Goal: Transaction & Acquisition: Purchase product/service

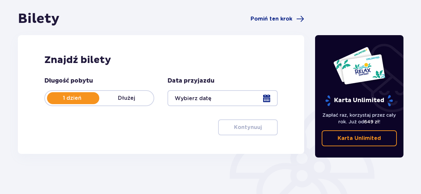
scroll to position [99, 0]
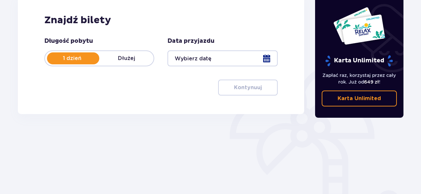
click at [269, 59] on div at bounding box center [223, 58] width 110 height 16
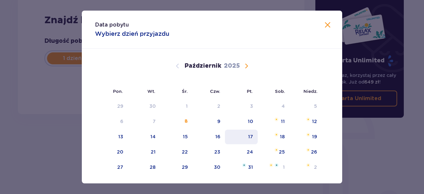
click at [250, 135] on div "17" at bounding box center [250, 136] width 5 height 7
type input "[DATE]"
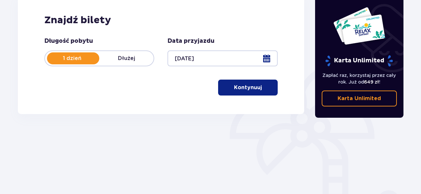
click at [243, 88] on p "Kontynuuj" at bounding box center [248, 87] width 28 height 7
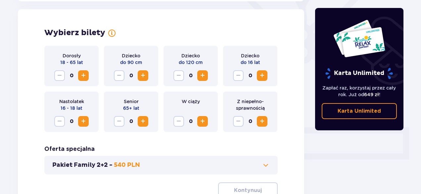
scroll to position [184, 0]
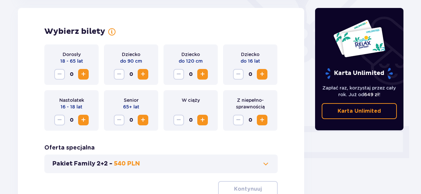
click at [80, 70] on button "Zwiększ" at bounding box center [83, 74] width 11 height 11
click at [81, 70] on button "Zwiększ" at bounding box center [83, 74] width 11 height 11
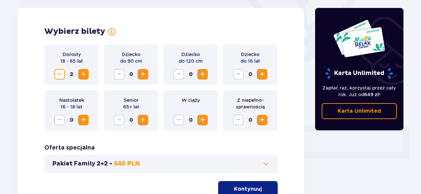
click at [244, 188] on p "Kontynuuj" at bounding box center [248, 188] width 28 height 7
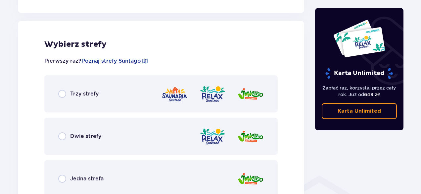
scroll to position [368, 0]
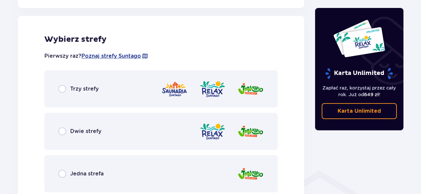
click at [143, 96] on div "Trzy strefy" at bounding box center [161, 88] width 234 height 37
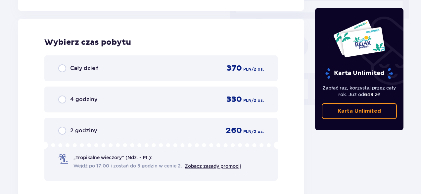
scroll to position [598, 0]
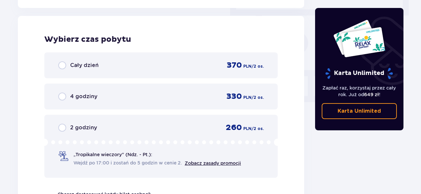
click at [205, 129] on div "2 godziny 260 PLN / 2 os." at bounding box center [161, 128] width 206 height 10
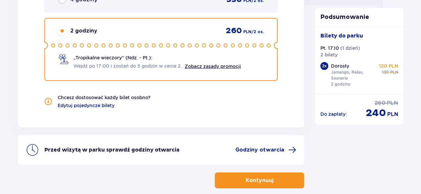
scroll to position [729, 0]
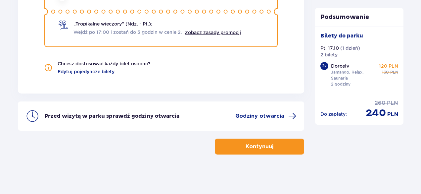
click at [248, 147] on p "Kontynuuj" at bounding box center [260, 146] width 28 height 7
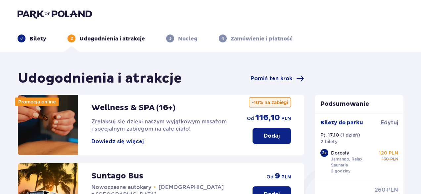
click at [269, 73] on div "Udogodnienia i atrakcje Pomiń ten krok" at bounding box center [161, 78] width 287 height 17
click at [272, 78] on span "Pomiń ten krok" at bounding box center [272, 78] width 42 height 7
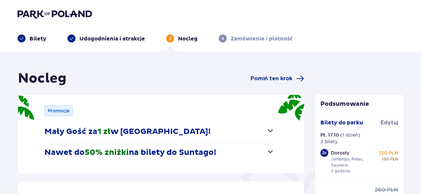
click at [272, 78] on span "Pomiń ten krok" at bounding box center [272, 78] width 42 height 7
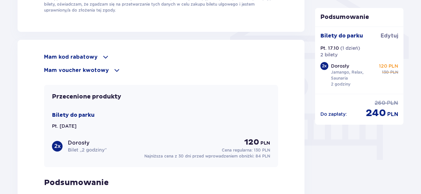
scroll to position [464, 0]
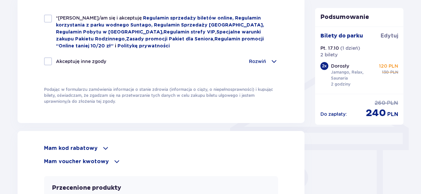
click at [83, 145] on p "Mam kod rabatowy" at bounding box center [71, 147] width 54 height 7
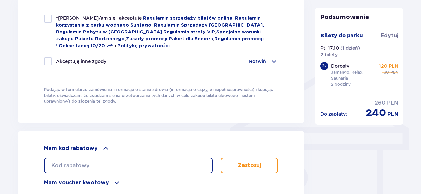
click at [87, 161] on input "text" at bounding box center [128, 165] width 169 height 16
paste input "LDDT5N7QGJ9QBJ"
type input "LDDT5N7QGJ9QBJ"
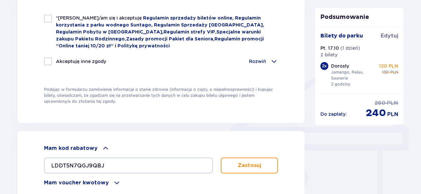
click at [249, 157] on button "Zastosuj" at bounding box center [249, 165] width 57 height 16
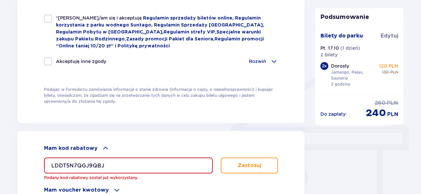
click at [93, 161] on input "LDDT5N7QGJ9QBJ" at bounding box center [128, 165] width 169 height 16
click at [272, 163] on button "Zastosuj" at bounding box center [249, 165] width 57 height 16
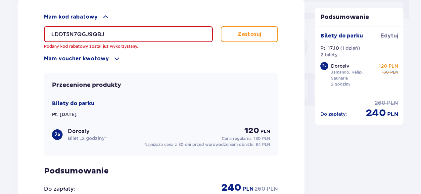
scroll to position [563, 0]
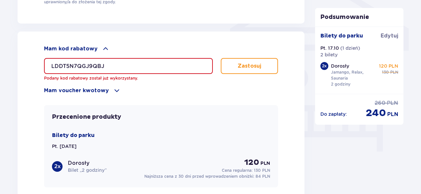
click at [261, 69] on button "Zastosuj" at bounding box center [249, 66] width 57 height 16
